Goal: Communication & Community: Answer question/provide support

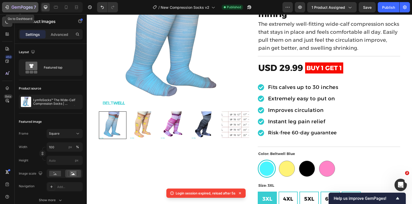
scroll to position [66, 0]
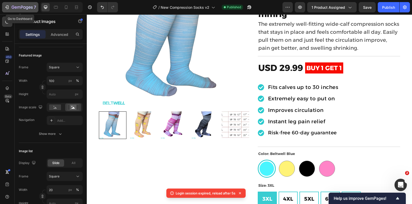
click at [9, 6] on icon "button" at bounding box center [6, 7] width 5 height 5
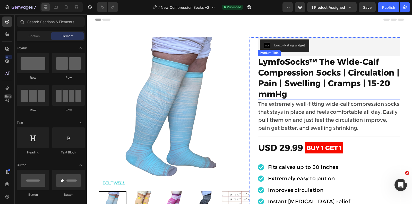
click at [282, 77] on h1 "LymfoSocks™ The Wide-Calf Compression Socks | Circulation | Pain | Swelling | C…" at bounding box center [329, 78] width 142 height 44
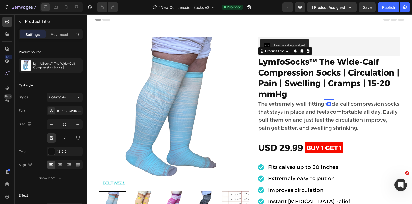
click at [297, 81] on h1 "LymfoSocks™ The Wide-Calf Compression Socks | Circulation | Pain | Swelling | C…" at bounding box center [329, 78] width 142 height 44
click at [288, 108] on p "The extremely well-fitting wide-calf compression socks that stays in place and …" at bounding box center [328, 116] width 141 height 32
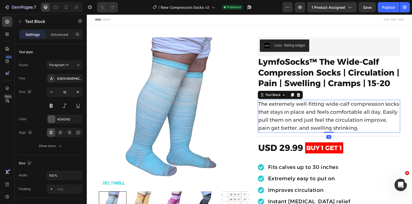
click at [288, 108] on p "The extremely well-fitting wide-calf compression socks that stays in place and …" at bounding box center [328, 116] width 141 height 32
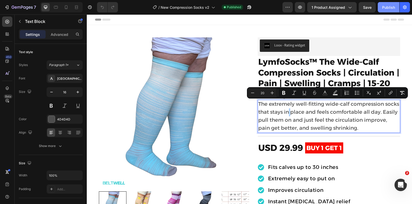
click at [385, 6] on div "Publish" at bounding box center [388, 7] width 13 height 5
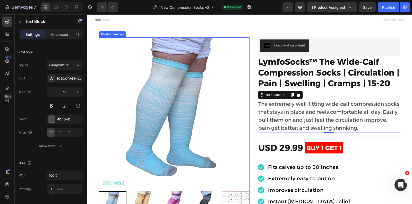
click at [247, 43] on img at bounding box center [174, 112] width 151 height 151
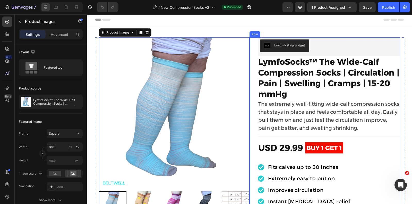
click at [253, 43] on div "Loox - Rating widget Loox LymfoSocks™ The Wide-Calf Compression Socks | Circula…" at bounding box center [324, 188] width 151 height 302
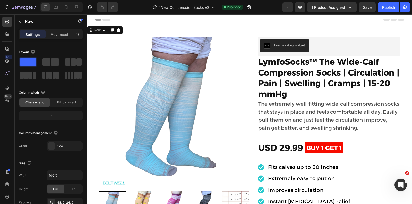
click at [247, 35] on div "Product Images Row Loox - Rating widget Loox LymfoSocks™ The Wide-Calf Compress…" at bounding box center [249, 185] width 325 height 321
click at [178, 77] on img at bounding box center [174, 112] width 151 height 151
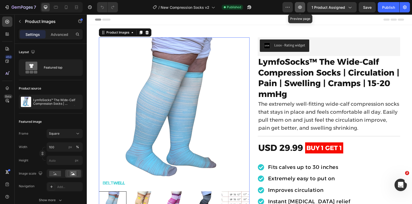
click at [305, 7] on button "button" at bounding box center [300, 7] width 10 height 10
click at [163, 50] on img at bounding box center [174, 112] width 151 height 151
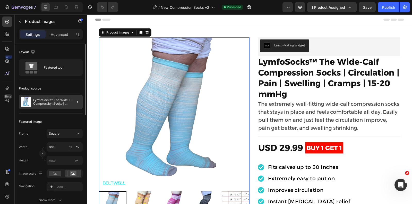
click at [54, 101] on p "LymfoSocks™ The Wide-Calf Compression Socks | Circulation | Pain | Swelling | C…" at bounding box center [56, 101] width 47 height 7
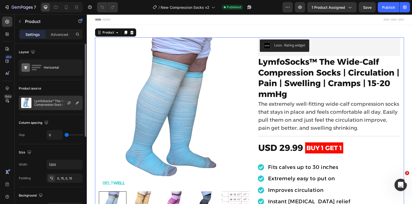
click at [63, 102] on div at bounding box center [71, 103] width 23 height 14
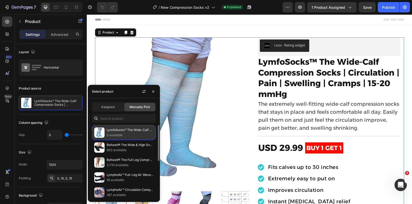
click at [119, 128] on p "LymfoSocks™ The Wide-Calf Compression Socks | Circulation | Pain | Swelling | C…" at bounding box center [130, 129] width 47 height 5
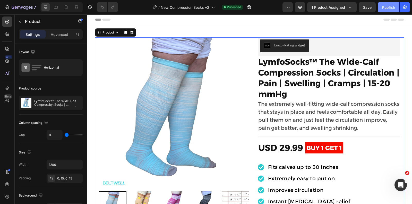
click at [389, 10] on button "Publish" at bounding box center [389, 7] width 22 height 10
click at [10, 10] on button "7" at bounding box center [20, 7] width 36 height 10
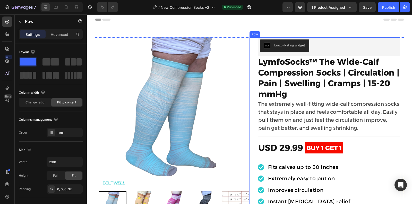
click at [250, 38] on div "Loox - Rating widget Loox LymfoSocks™ The Wide-Calf Compression Socks | Circula…" at bounding box center [324, 188] width 151 height 302
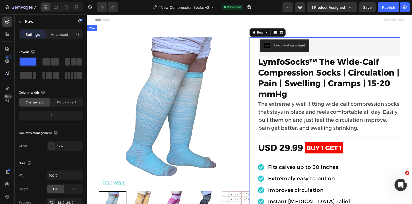
click at [243, 36] on div "Product Images Row Loox - Rating widget Loox LymfoSocks™ The Wide-Calf Compress…" at bounding box center [249, 185] width 325 height 321
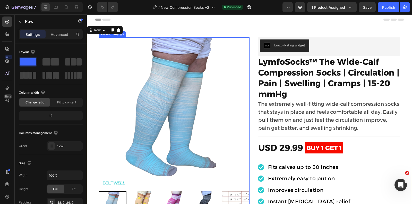
click at [240, 42] on img at bounding box center [174, 112] width 151 height 151
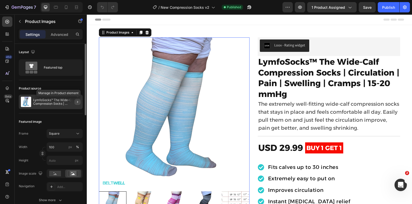
click at [77, 103] on icon "button" at bounding box center [77, 102] width 4 height 4
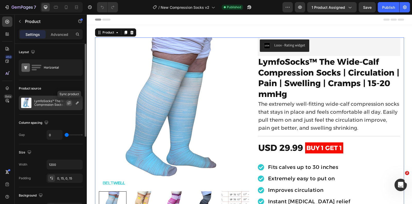
click at [67, 103] on button "button" at bounding box center [69, 103] width 6 height 6
click at [390, 12] on div "7 Version history / New Compression Socks v2 Published Preview 1 product assign…" at bounding box center [206, 7] width 412 height 15
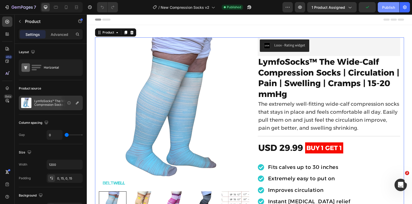
click at [385, 5] on div "Publish" at bounding box center [388, 7] width 13 height 5
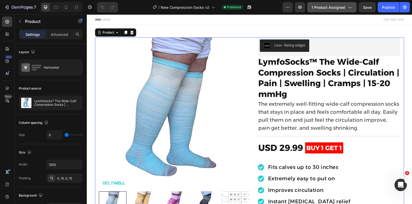
click at [338, 9] on span "1 product assigned" at bounding box center [327, 7] width 33 height 5
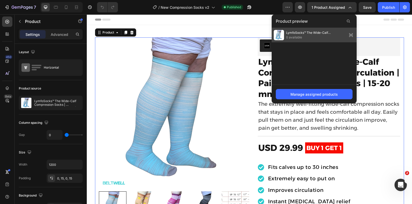
click at [312, 32] on span "LymfoSocks™ The Wide-Calf Compression Socks | Circulation | Pain | Swelling | C…" at bounding box center [315, 32] width 59 height 5
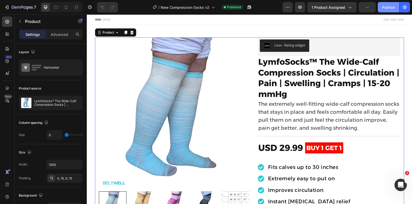
click at [390, 9] on div "Publish" at bounding box center [388, 7] width 13 height 5
click at [400, 182] on icon "Open Intercom Messenger" at bounding box center [400, 184] width 4 height 4
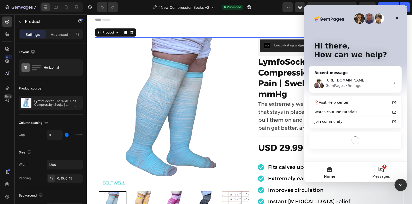
click at [378, 175] on span "Messages" at bounding box center [381, 176] width 18 height 4
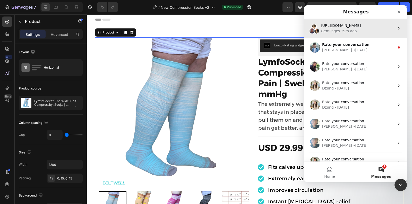
click at [351, 31] on div "• 9m ago" at bounding box center [349, 30] width 16 height 5
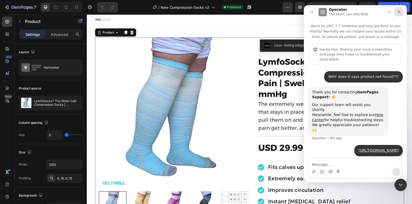
click at [398, 13] on icon "Close" at bounding box center [399, 12] width 4 height 4
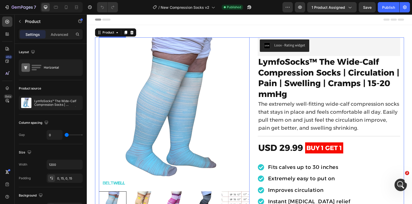
click at [248, 46] on img at bounding box center [174, 112] width 151 height 151
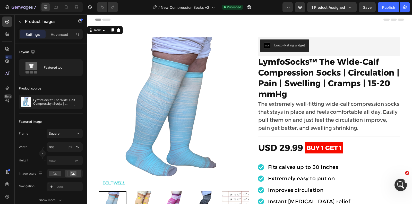
click at [187, 36] on div "Product Images Row Loox - Rating widget Loox LymfoSocks™ The Wide-Calf Compress…" at bounding box center [249, 185] width 325 height 321
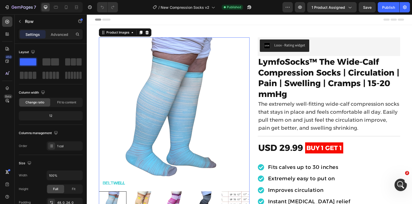
click at [193, 48] on img at bounding box center [174, 112] width 151 height 151
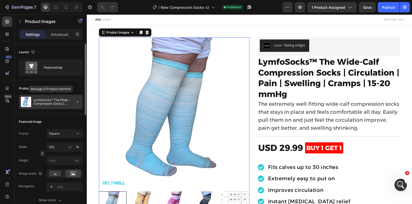
click at [50, 101] on p "LymfoSocks™ The Wide-Calf Compression Socks | Circulation | Pain | Swelling | C…" at bounding box center [56, 101] width 47 height 7
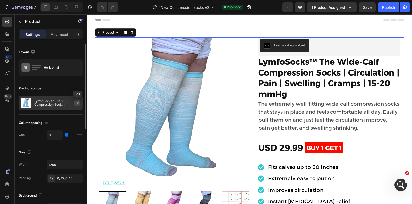
click at [79, 104] on icon "button" at bounding box center [77, 103] width 4 height 4
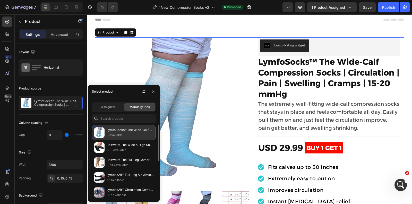
click at [117, 128] on p "LymfoSocks™ The Wide-Calf Compression Socks | Circulation | Pain | Swelling | C…" at bounding box center [130, 129] width 47 height 5
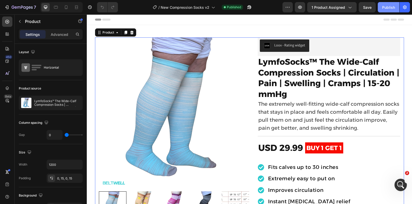
click at [384, 10] on button "Publish" at bounding box center [389, 7] width 22 height 10
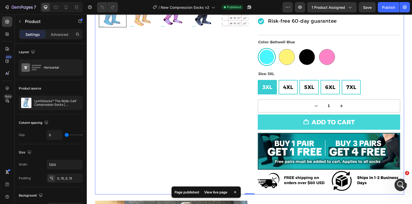
scroll to position [203, 0]
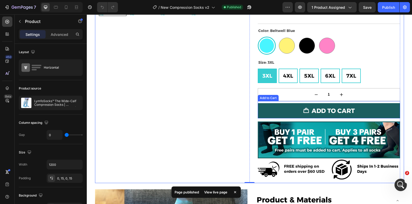
click at [269, 107] on button "ADD TO CART" at bounding box center [329, 110] width 142 height 15
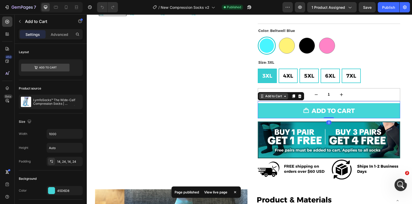
click at [271, 94] on div "Add to Cart" at bounding box center [273, 96] width 19 height 5
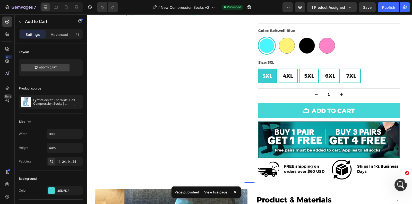
click at [243, 94] on div "Product Images Row" at bounding box center [174, 9] width 151 height 348
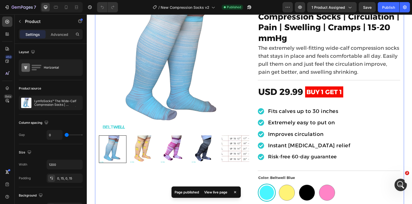
scroll to position [0, 0]
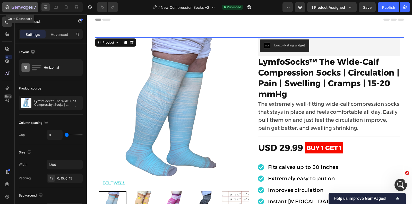
click at [20, 7] on icon "button" at bounding box center [18, 7] width 3 height 2
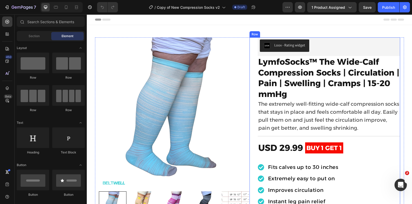
click at [251, 49] on div "Loox - Rating widget Loox LymfoSocks™ The Wide-Calf Compression Socks | Circula…" at bounding box center [324, 188] width 151 height 302
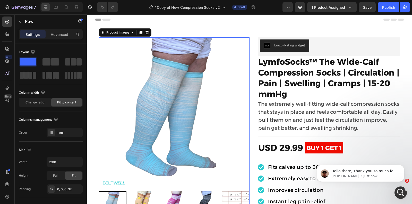
click at [225, 37] on img at bounding box center [174, 112] width 151 height 151
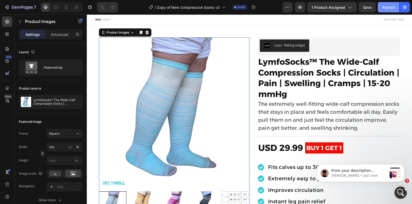
click at [385, 10] on div "Publish" at bounding box center [388, 7] width 13 height 5
click at [358, 171] on span "From your description regarding the issue, I believe this may happen due to thi…" at bounding box center [357, 190] width 53 height 45
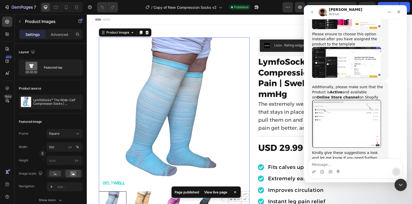
scroll to position [104, 0]
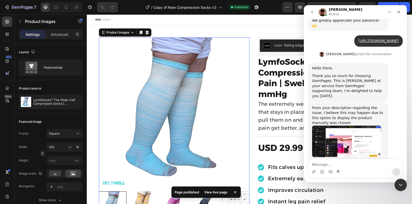
click at [345, 125] on img "Kyle says…" at bounding box center [346, 140] width 69 height 31
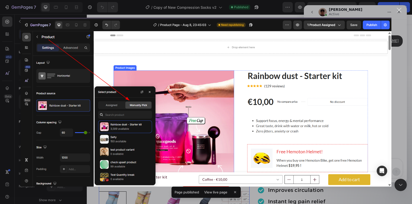
click at [399, 12] on div "Close" at bounding box center [399, 10] width 5 height 5
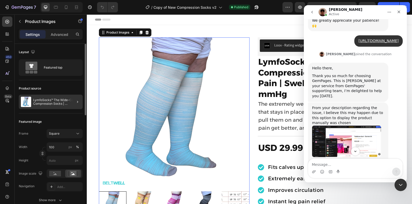
click at [77, 105] on div at bounding box center [75, 101] width 14 height 14
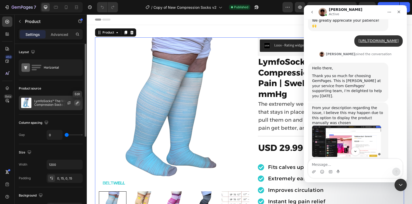
click at [80, 101] on button "button" at bounding box center [77, 103] width 6 height 6
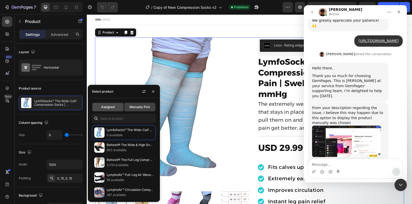
click at [114, 108] on span "Assigned" at bounding box center [107, 106] width 13 height 5
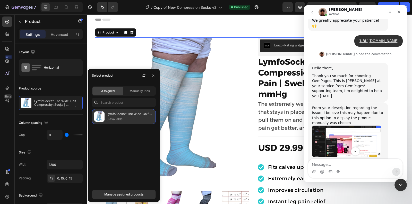
click at [117, 115] on p "LymfoSocks™ The Wide-Calf Compression Socks | Circulation | Pain | Swelling | C…" at bounding box center [130, 113] width 47 height 5
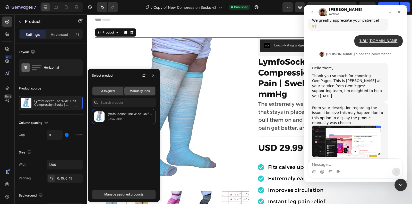
click at [135, 94] on div "Manually Pick" at bounding box center [139, 91] width 31 height 8
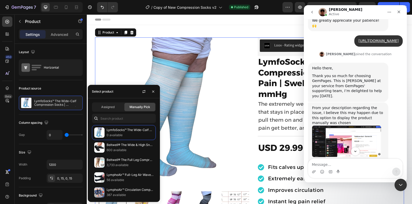
click at [123, 124] on div "Assigned Manually Pick LymfoSocks™ The Wide-Calf Compression Socks | Circulatio…" at bounding box center [124, 149] width 72 height 103
click at [122, 128] on p "LymfoSocks™ The Wide-Calf Compression Socks | Circulation | Pain | Swelling | C…" at bounding box center [130, 129] width 47 height 5
click at [365, 168] on div "Intercom messenger" at bounding box center [355, 171] width 94 height 8
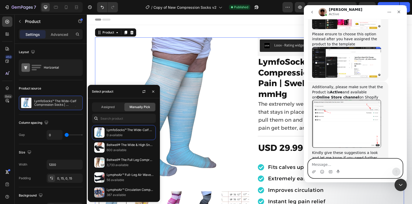
click at [334, 164] on textarea "Message…" at bounding box center [355, 163] width 94 height 9
type textarea "yes all correct"
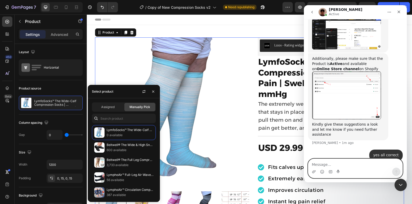
scroll to position [267, 0]
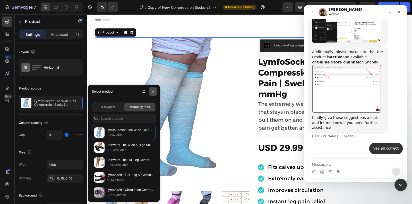
click at [154, 92] on icon "button" at bounding box center [153, 91] width 2 height 2
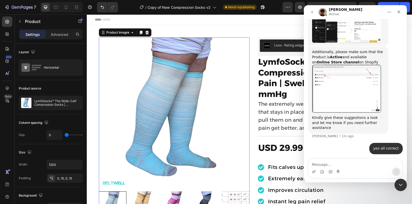
click at [249, 39] on img at bounding box center [174, 112] width 151 height 151
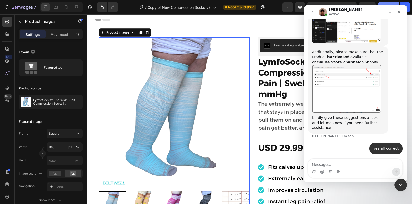
click at [390, 3] on button "Publish" at bounding box center [389, 7] width 22 height 10
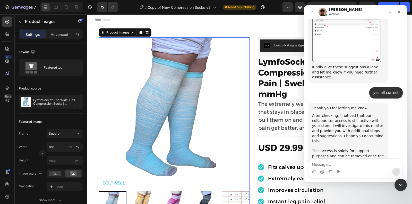
scroll to position [336, 0]
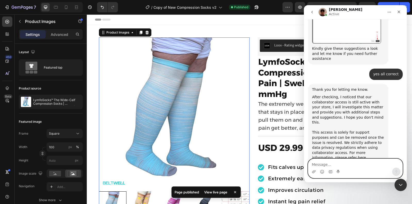
click at [344, 162] on textarea "Message…" at bounding box center [355, 163] width 94 height 9
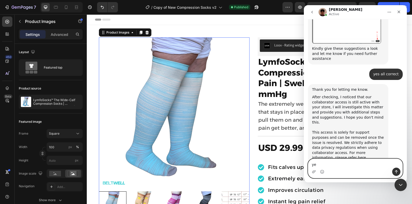
type textarea "yes"
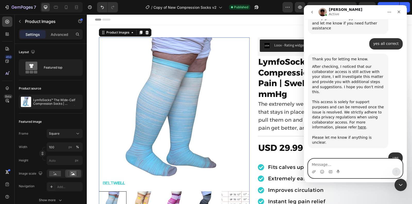
scroll to position [366, 0]
type textarea "now it shows"
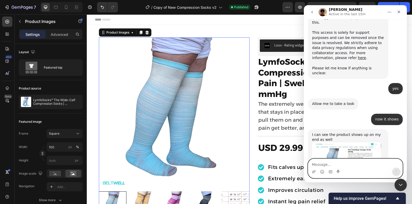
scroll to position [469, 0]
